Goal: Task Accomplishment & Management: Manage account settings

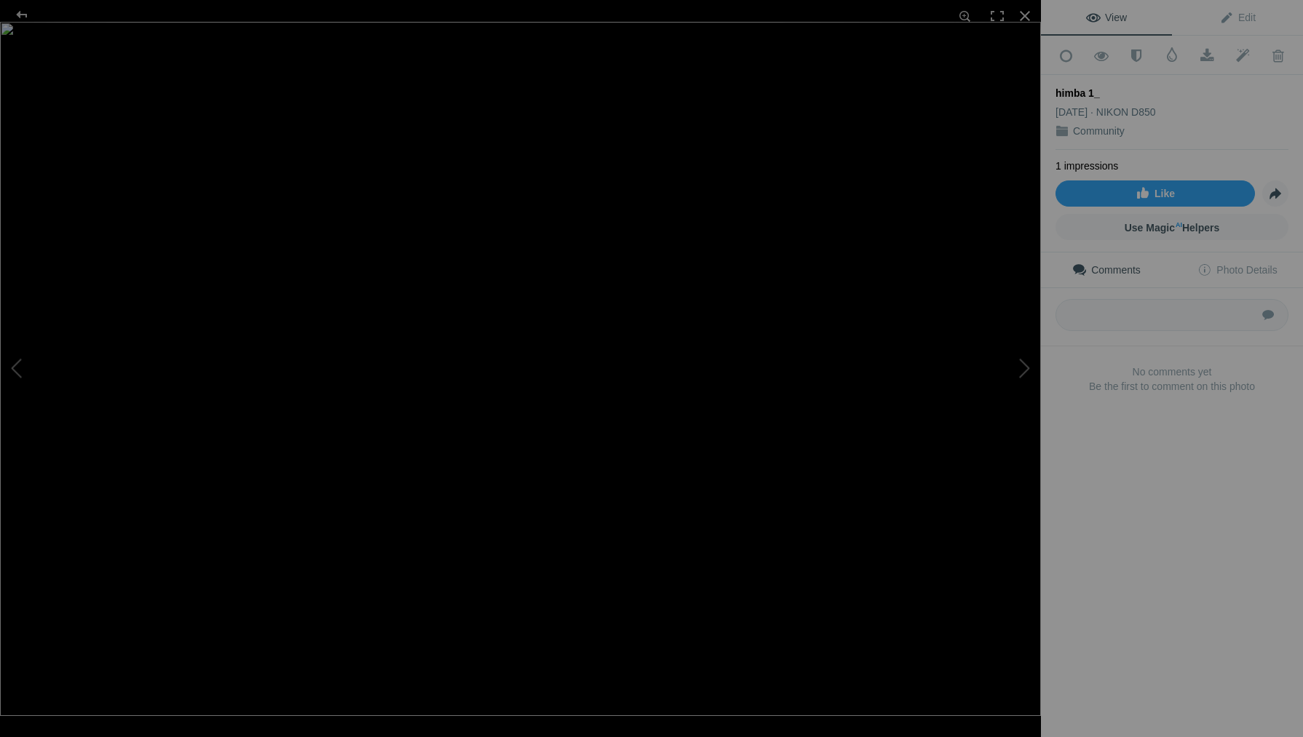
click at [1098, 91] on div "himba 1_" at bounding box center [1171, 93] width 233 height 15
click at [1085, 309] on textarea at bounding box center [1171, 315] width 233 height 32
click at [1233, 25] on link "Edit" at bounding box center [1237, 17] width 131 height 35
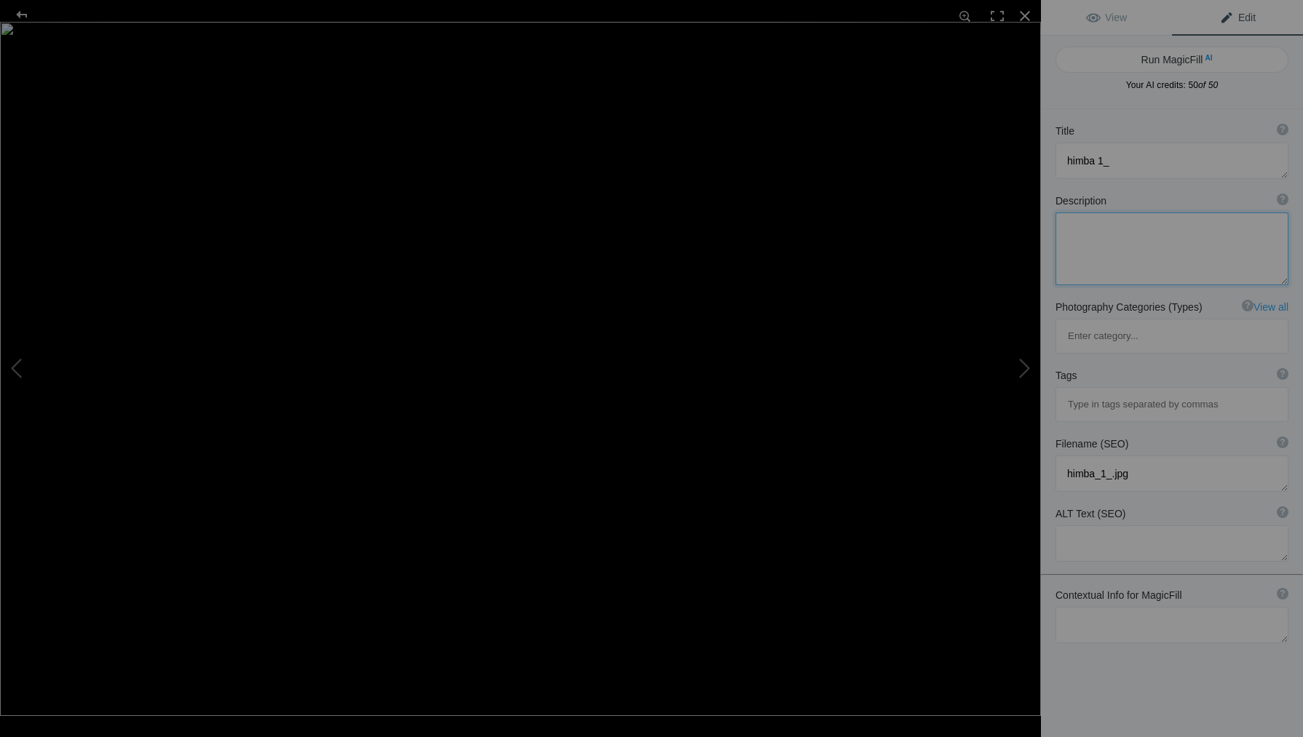
click at [1077, 233] on textarea at bounding box center [1171, 249] width 233 height 73
type textarea "H"
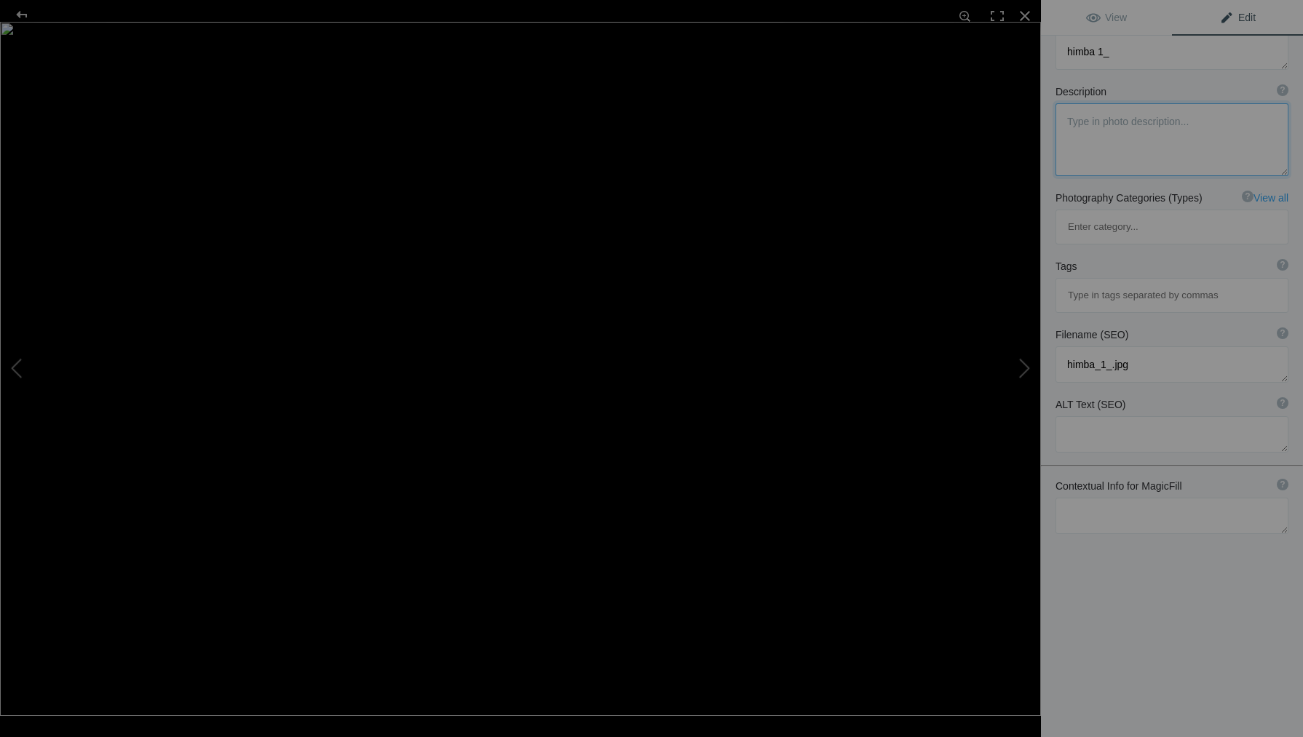
scroll to position [109, 0]
click at [1118, 479] on b "Contextual Info for MagicFill" at bounding box center [1118, 486] width 127 height 15
click at [1154, 498] on textarea at bounding box center [1171, 516] width 233 height 36
type textarea "Himba girl, Namibia"
click at [1165, 507] on div "Title ? Photo title is one of the highest used Search Engine ranking criteria a…" at bounding box center [1172, 368] width 262 height 737
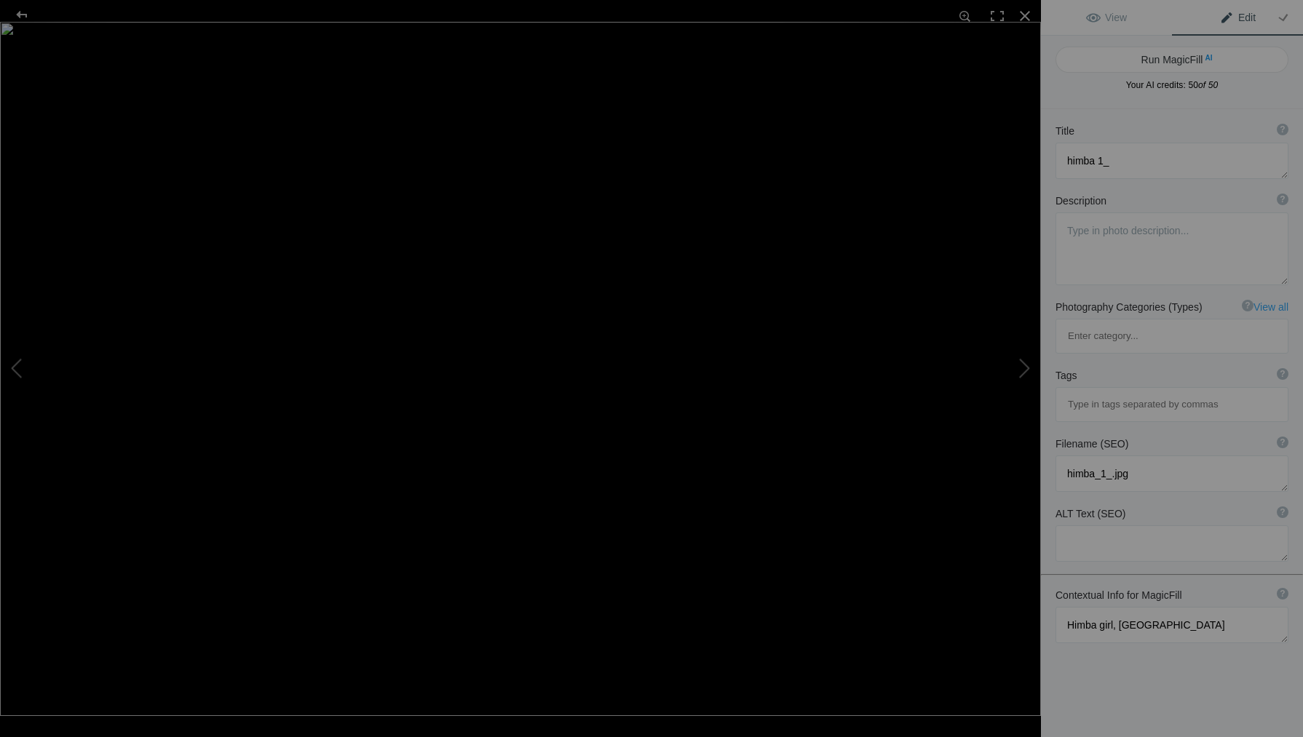
scroll to position [0, 0]
click at [1165, 63] on button "Run MagicFill AI" at bounding box center [1171, 60] width 233 height 26
type textarea "Himba Girl in Traditional Attire, Namibia"
type textarea "This captivating image features a Himba girl seated against a rustic earthen wa…"
type textarea "himba-girl-namibia.jpg"
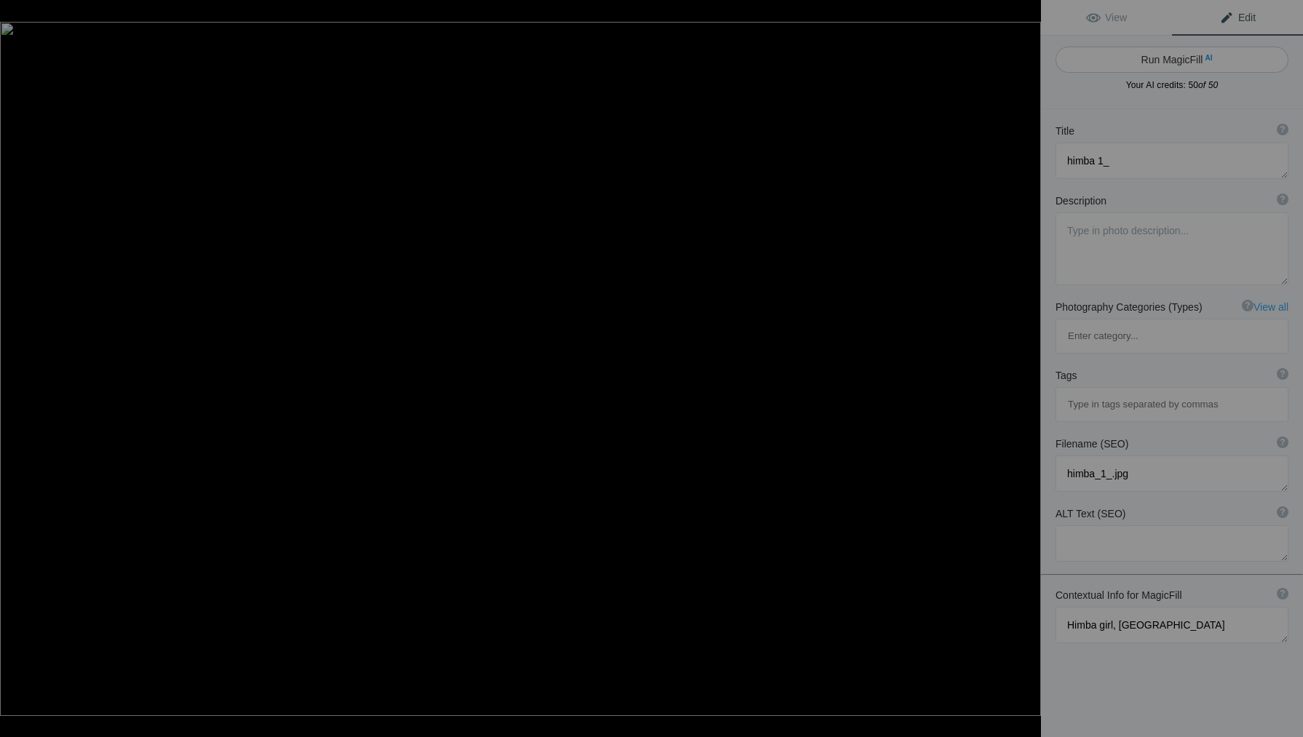
type textarea "Himba girl sitting against an earthen wall in traditional attire, Namibia."
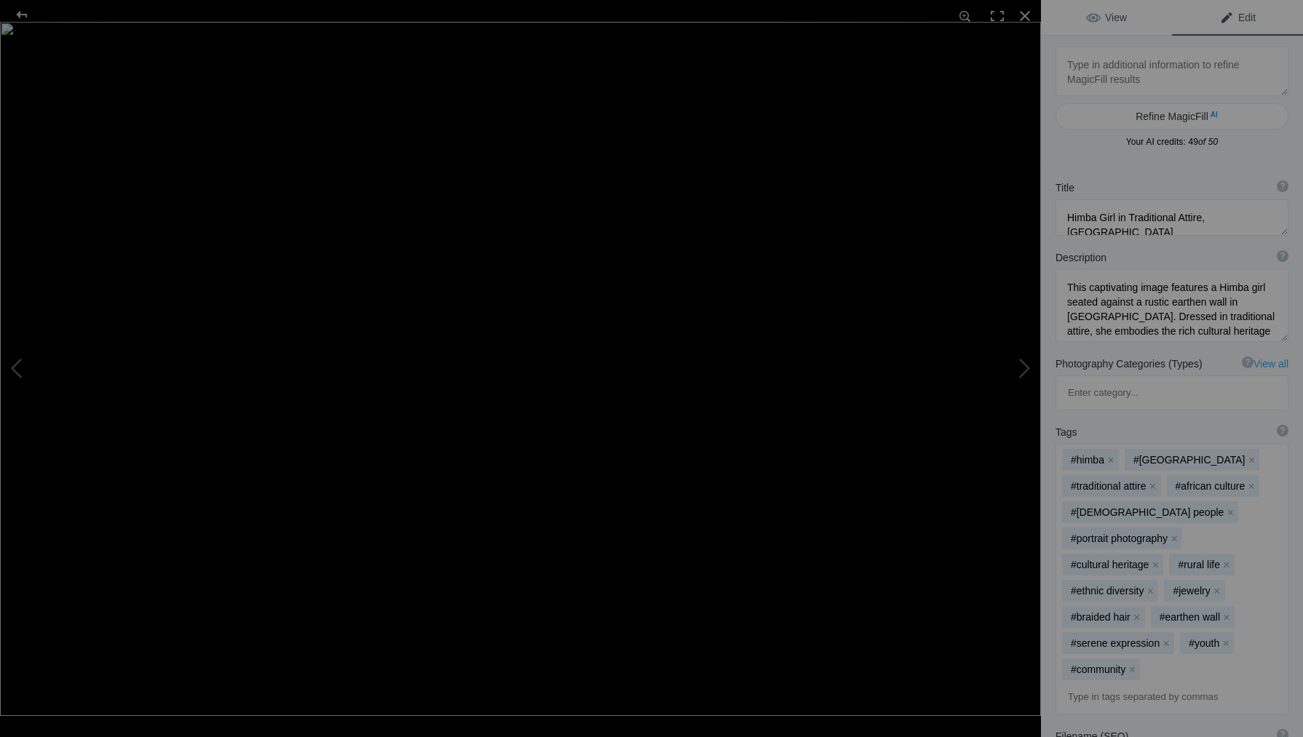
click at [1123, 23] on link "View" at bounding box center [1106, 17] width 131 height 35
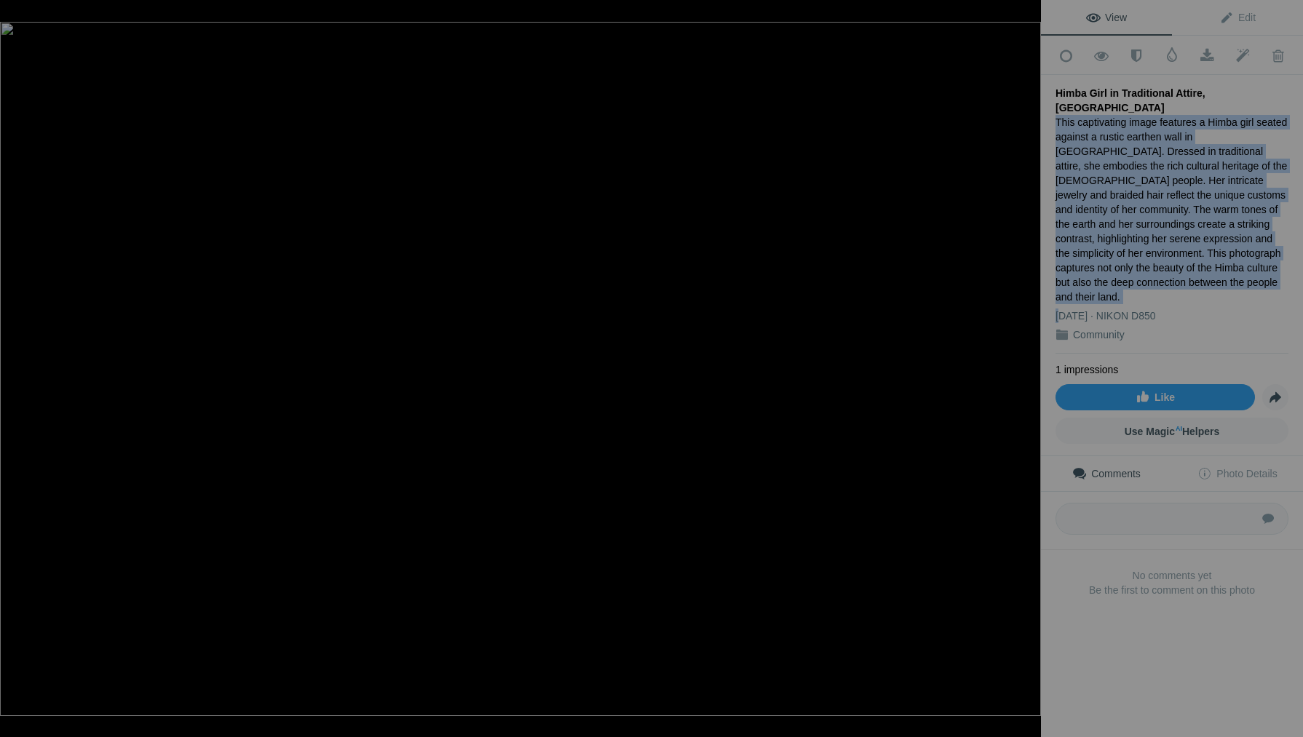
drag, startPoint x: 1057, startPoint y: 104, endPoint x: 1133, endPoint y: 258, distance: 171.2
click at [1133, 258] on div "Himba Girl in Traditional Attire, Namibia This captivating image features a Him…" at bounding box center [1171, 214] width 233 height 279
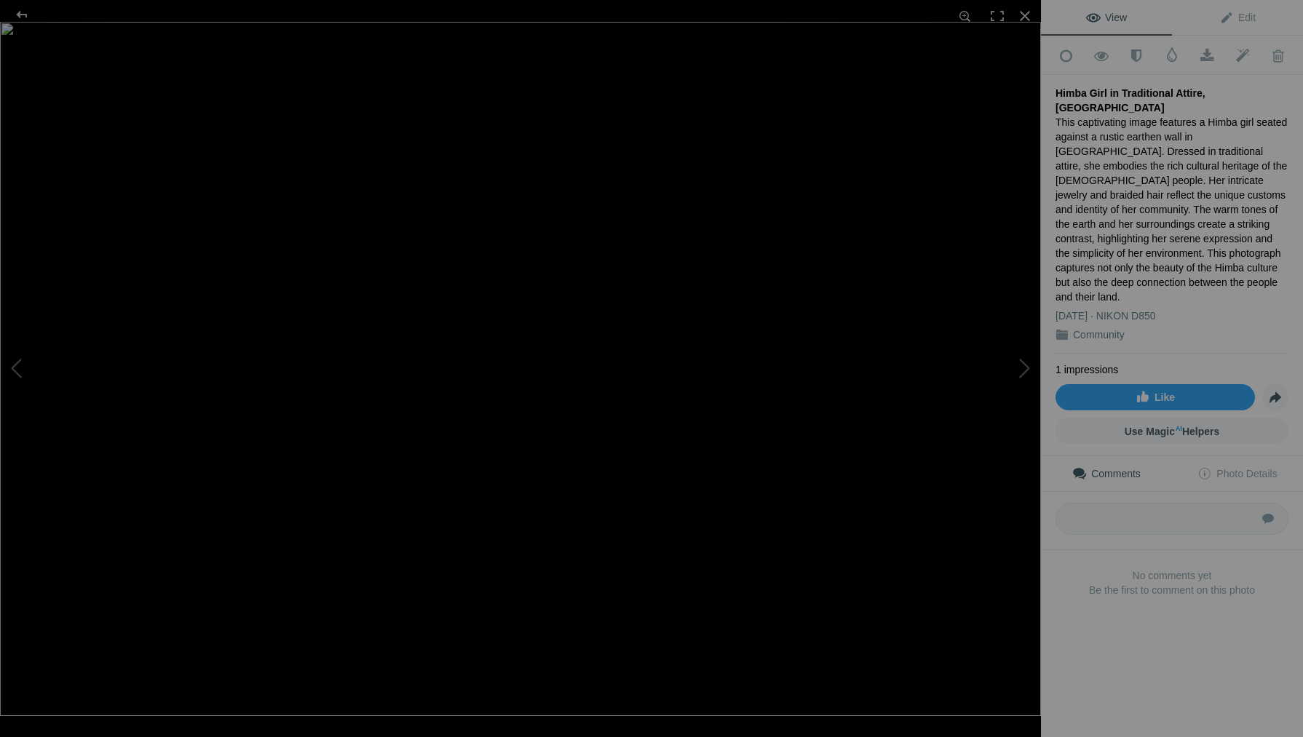
click at [1165, 362] on ul "1 impressions" at bounding box center [1171, 369] width 233 height 15
click at [1142, 392] on span "Like" at bounding box center [1155, 398] width 39 height 12
click at [1240, 468] on span "Photo Details" at bounding box center [1236, 474] width 79 height 12
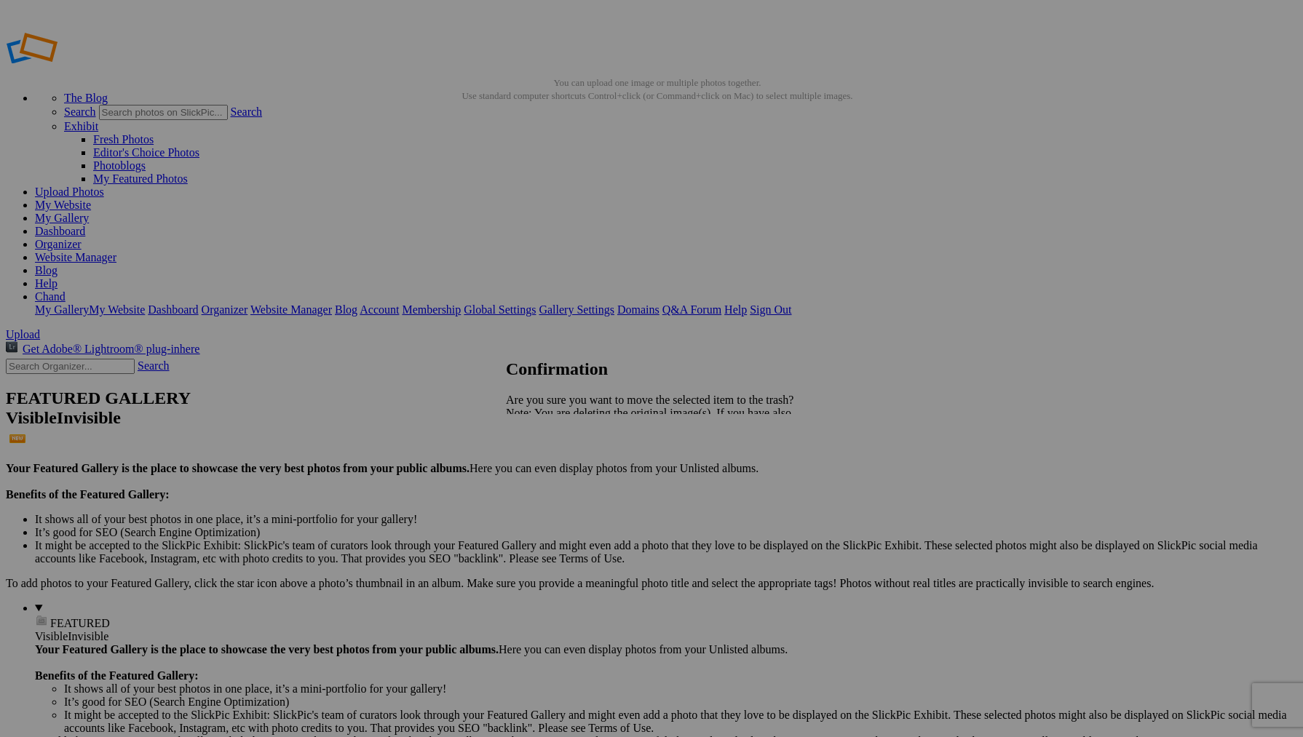
click at [555, 467] on link "Yes" at bounding box center [546, 464] width 17 height 12
